Goal: Information Seeking & Learning: Understand process/instructions

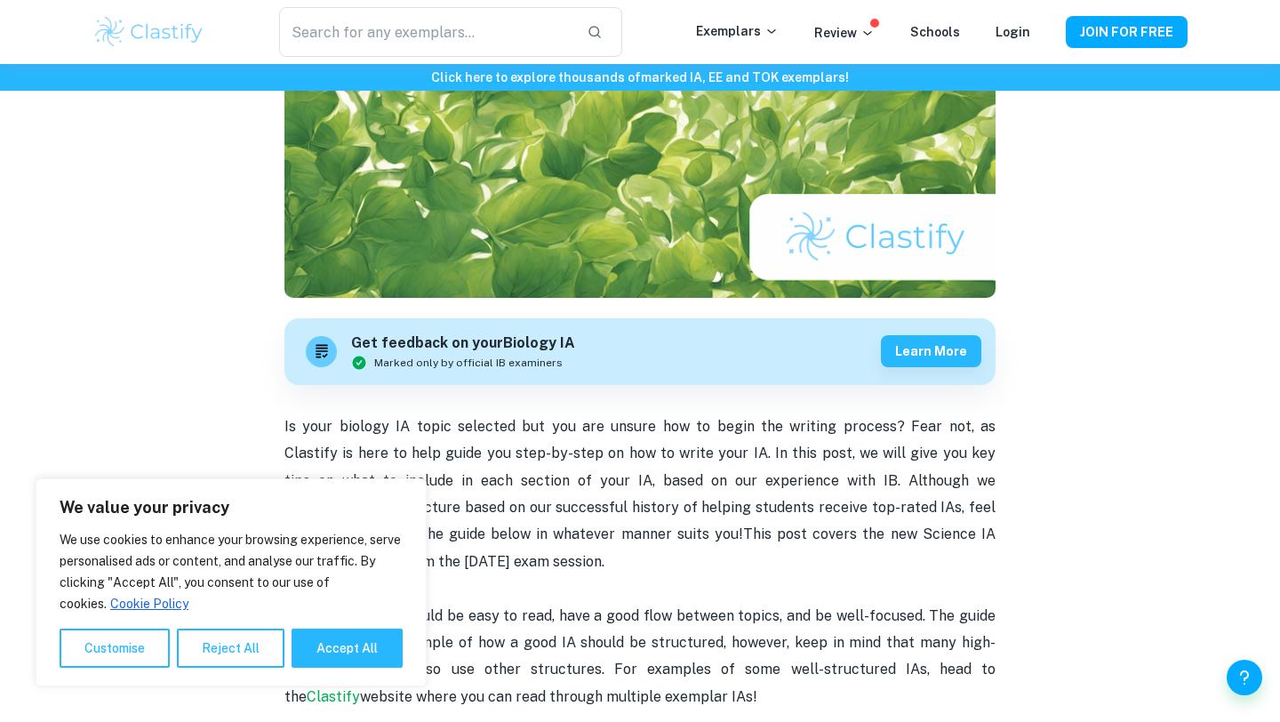
scroll to position [342, 0]
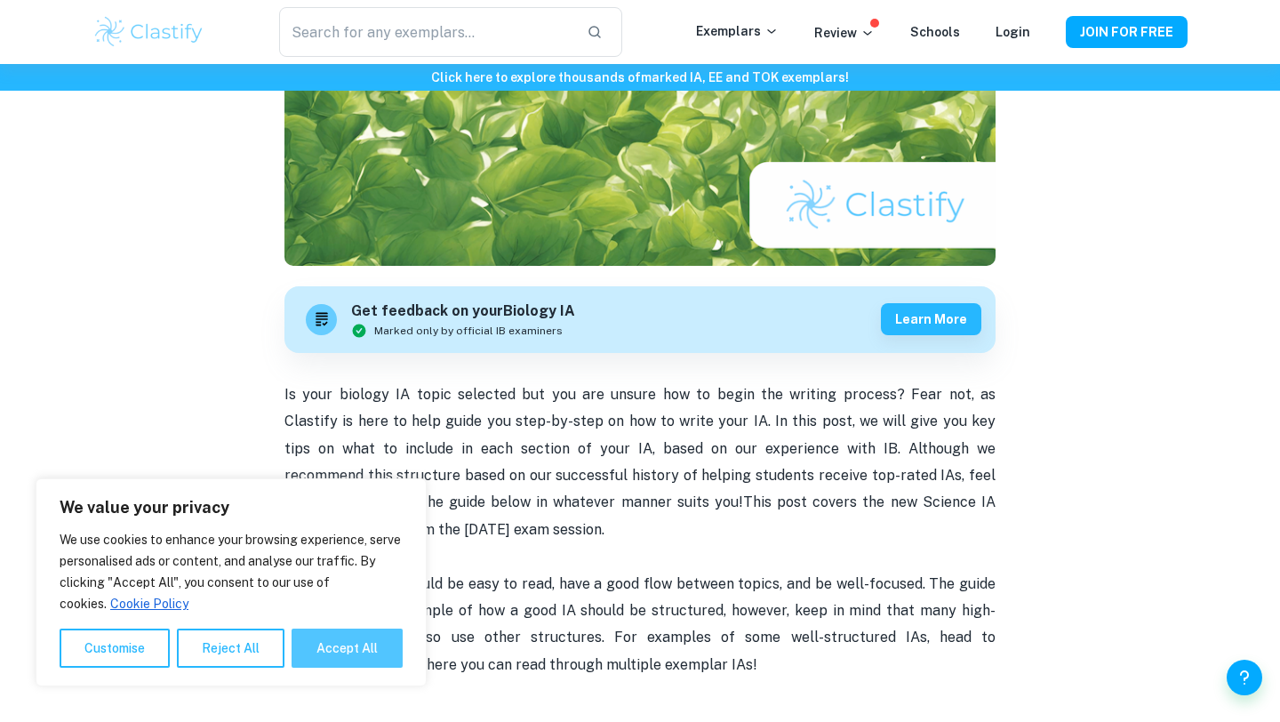
click at [335, 656] on button "Accept All" at bounding box center [347, 648] width 111 height 39
checkbox input "true"
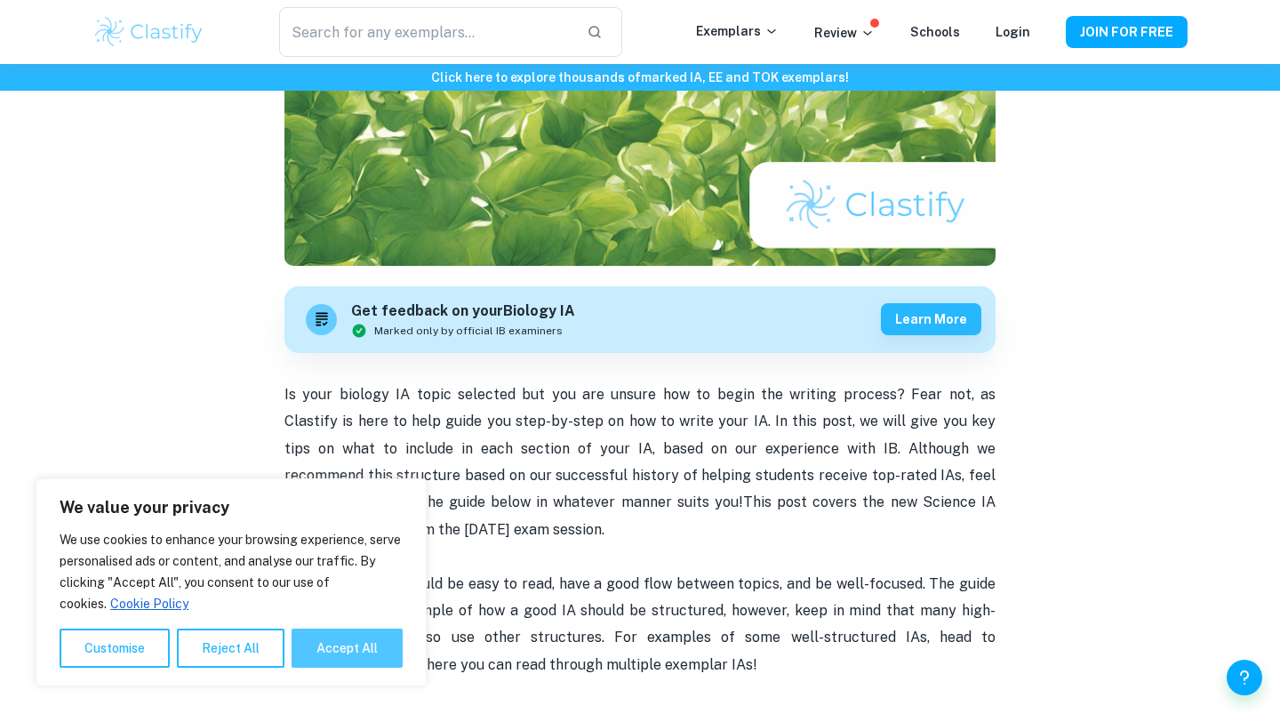
checkbox input "true"
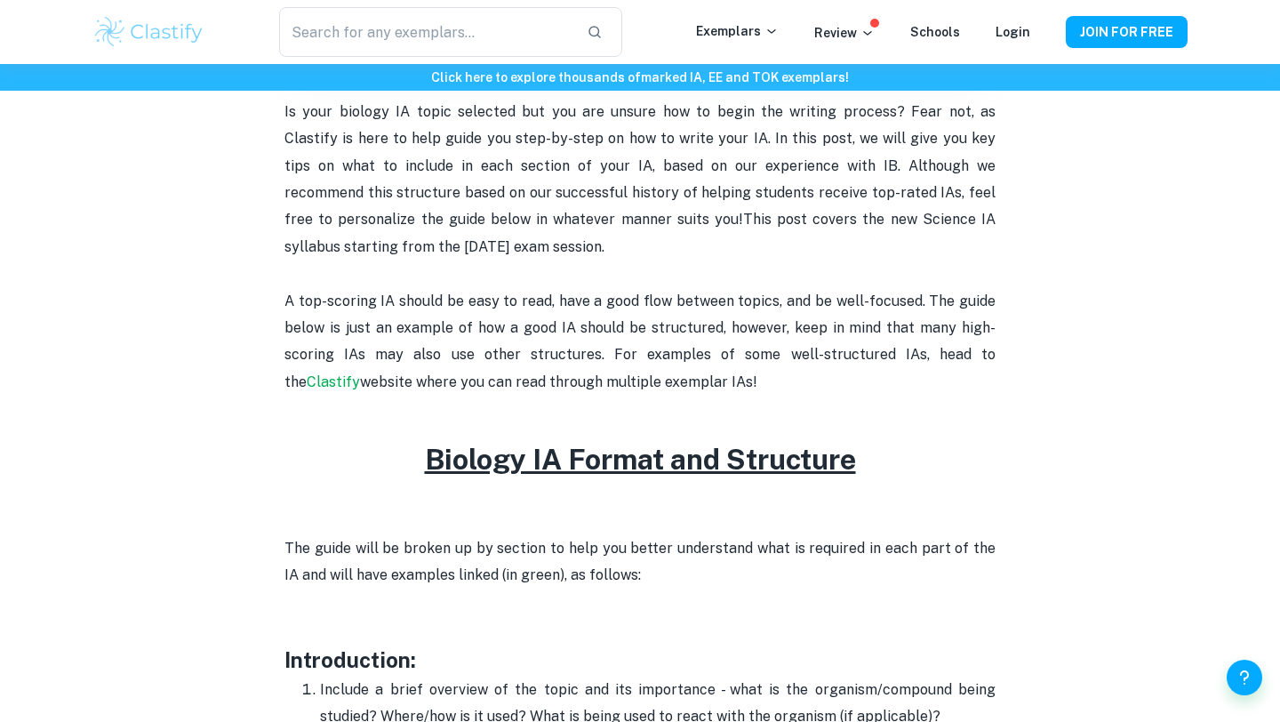
scroll to position [842, 0]
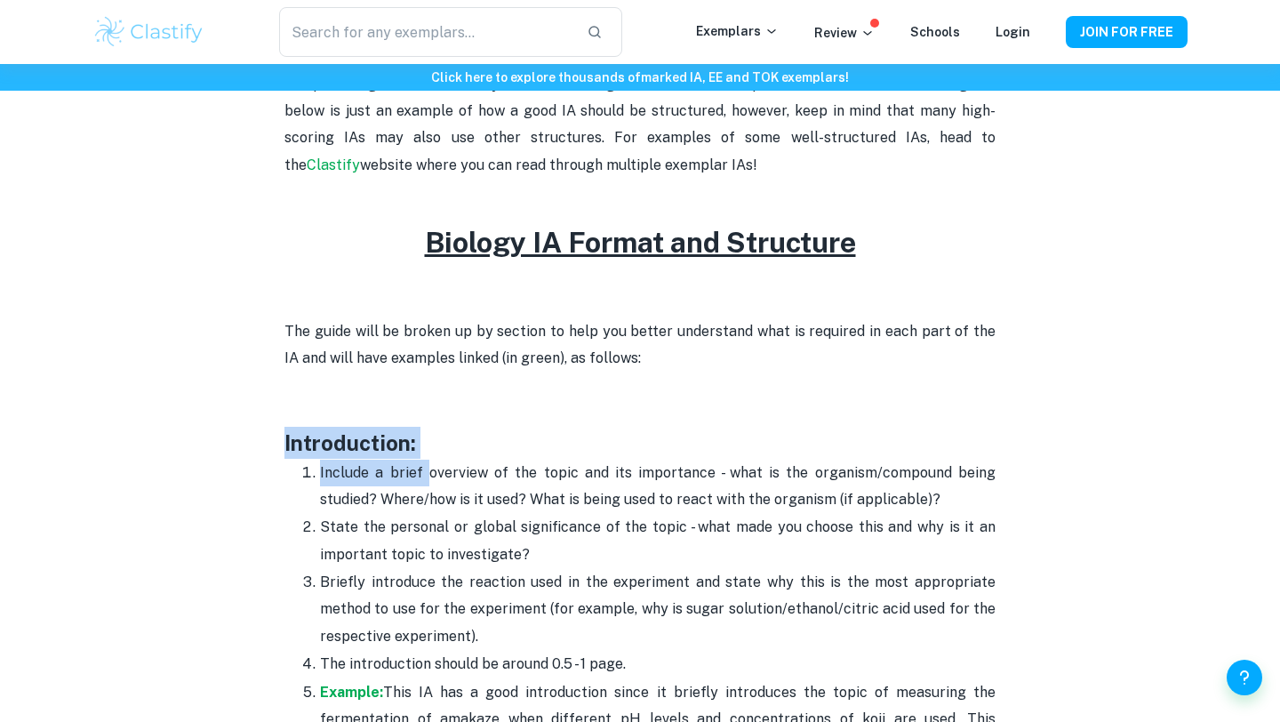
drag, startPoint x: 262, startPoint y: 432, endPoint x: 429, endPoint y: 461, distance: 168.7
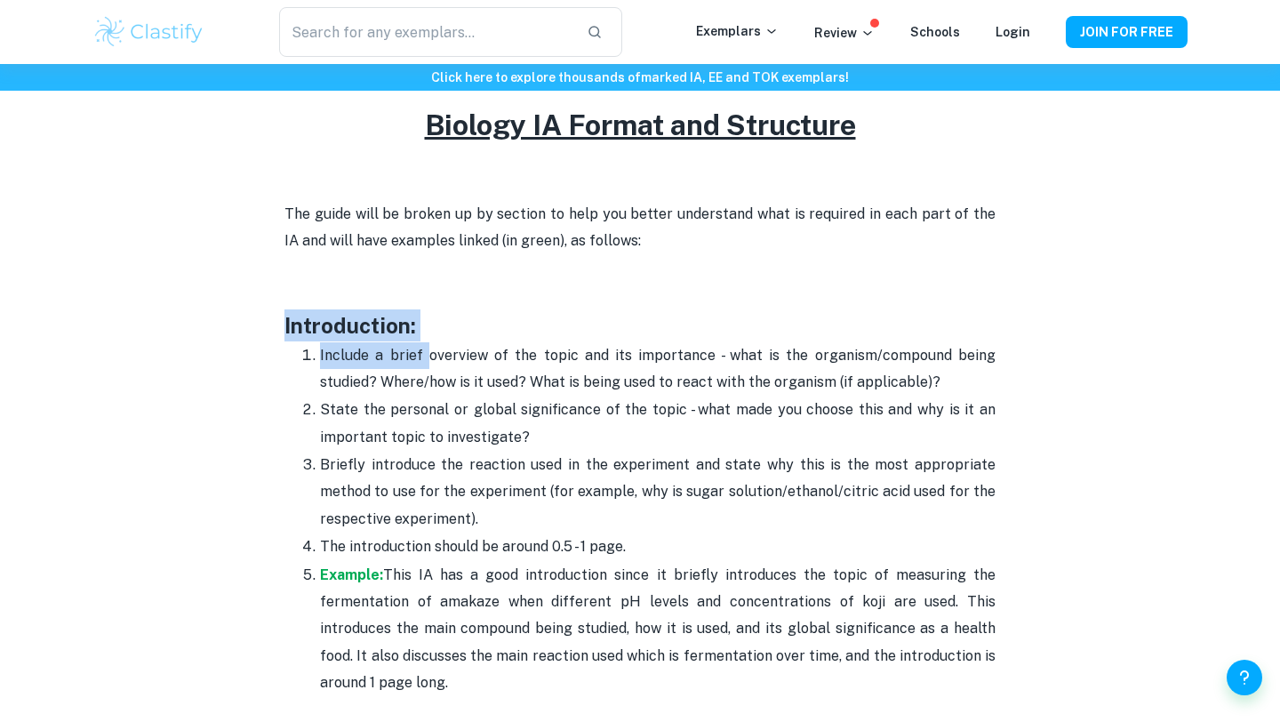
scroll to position [967, 0]
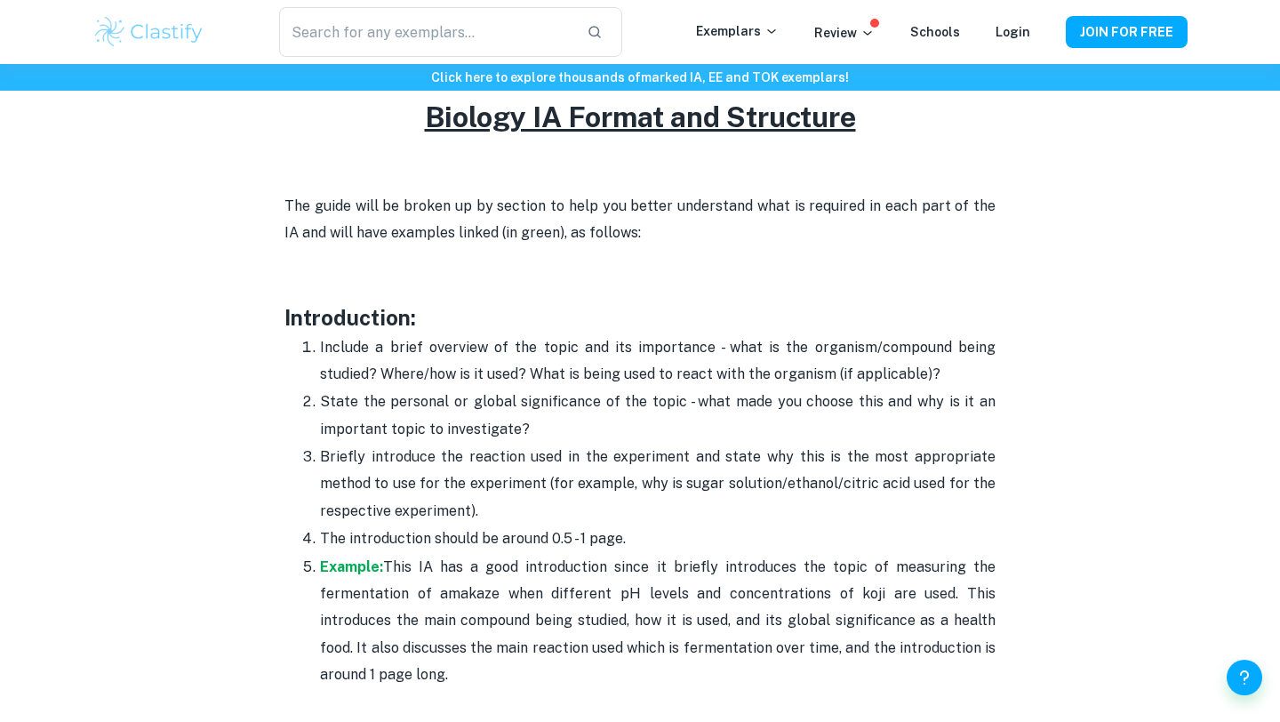
click at [429, 460] on p "Briefly introduce the reaction used in the experiment and state why this is the…" at bounding box center [658, 484] width 676 height 81
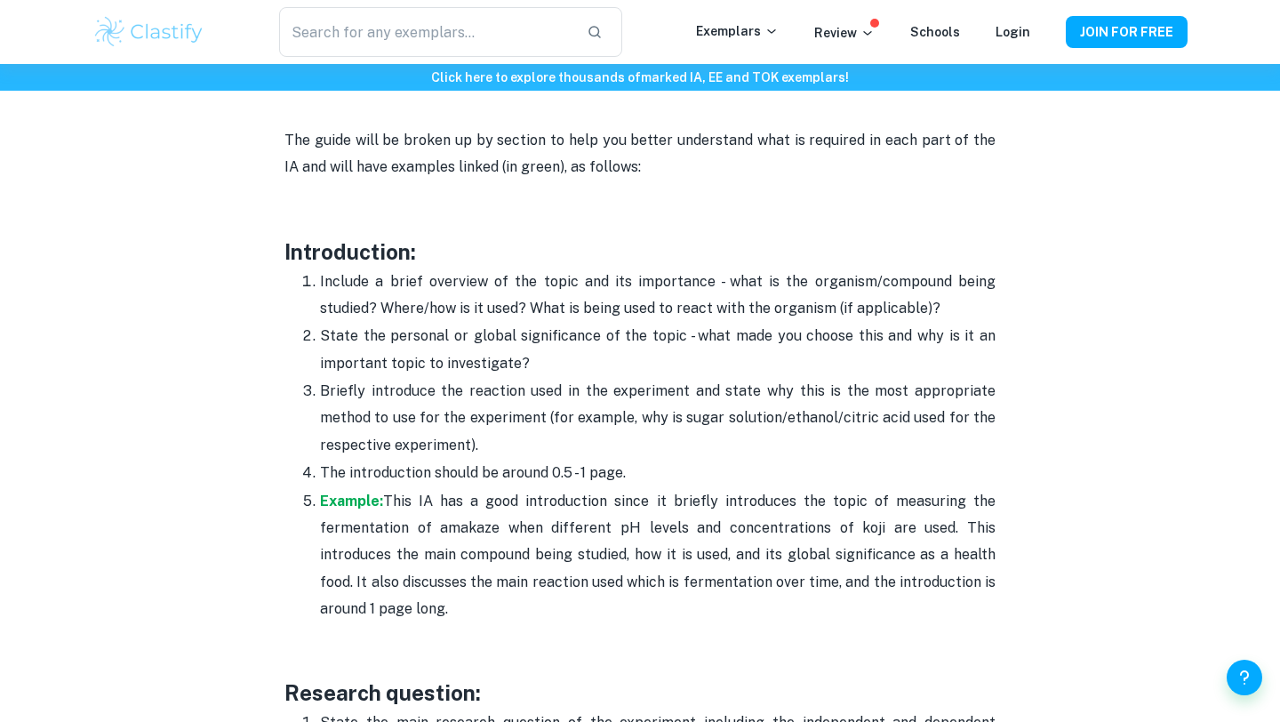
scroll to position [1035, 0]
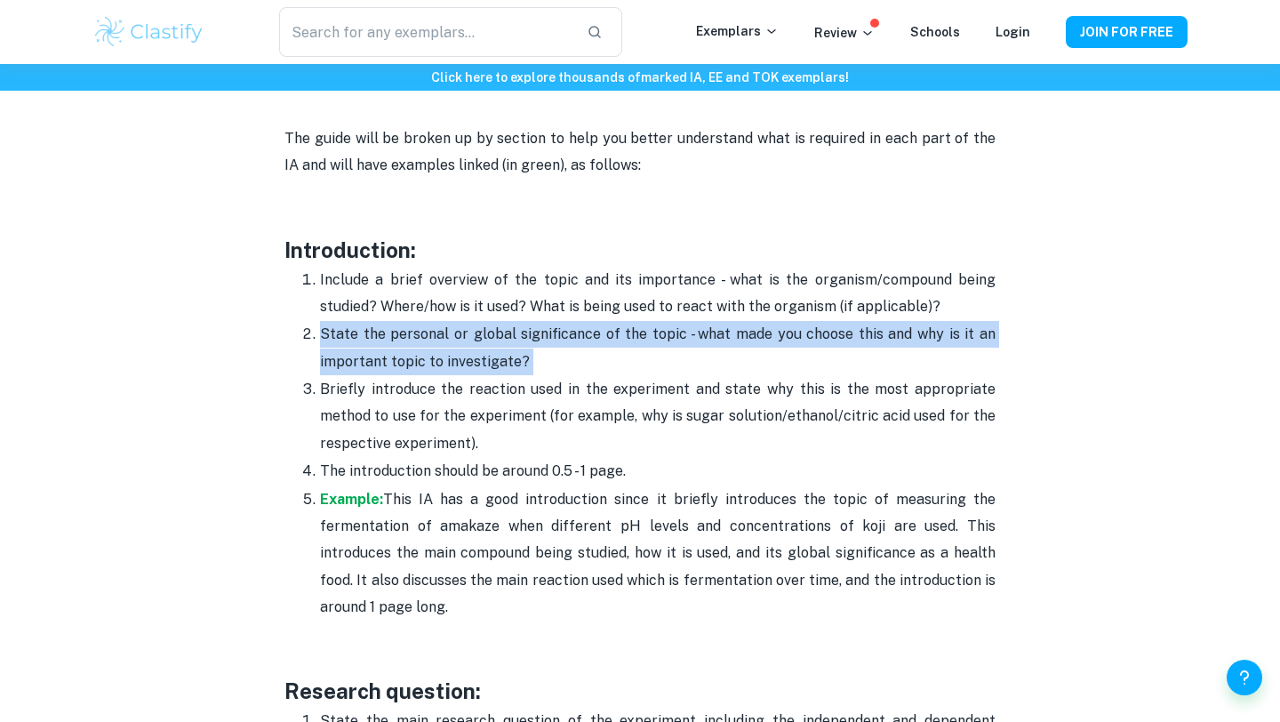
drag, startPoint x: 322, startPoint y: 335, endPoint x: 525, endPoint y: 362, distance: 205.3
click at [525, 362] on p "State the personal or global significance of the topic - what made you choose t…" at bounding box center [658, 348] width 676 height 54
